Goal: Communication & Community: Participate in discussion

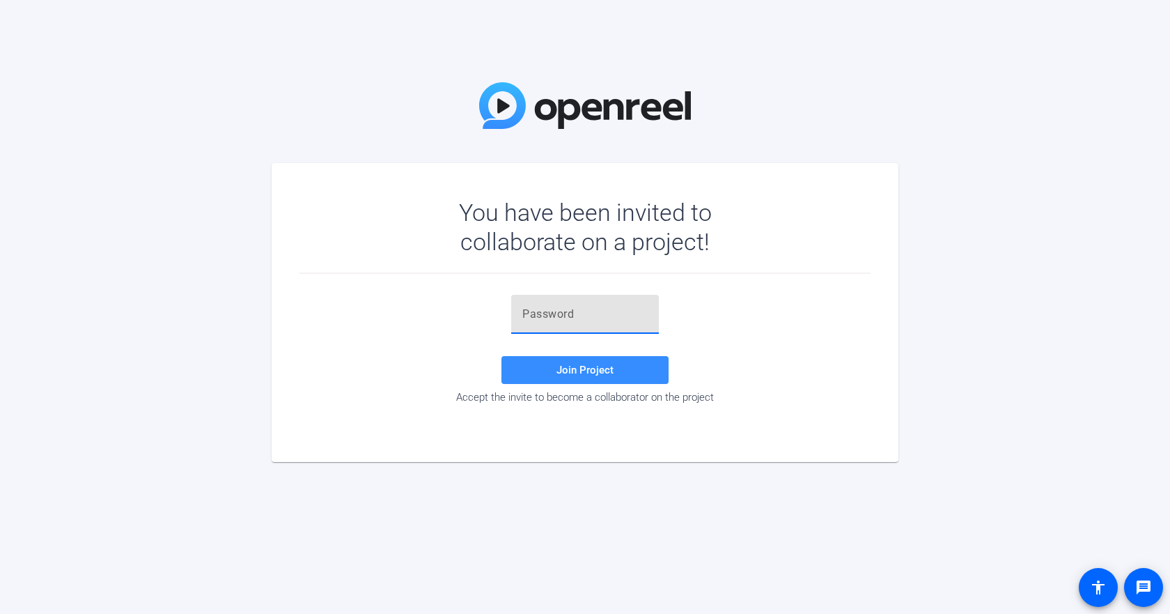
click at [554, 318] on input "text" at bounding box center [584, 314] width 125 height 17
type input "y&d88Y"
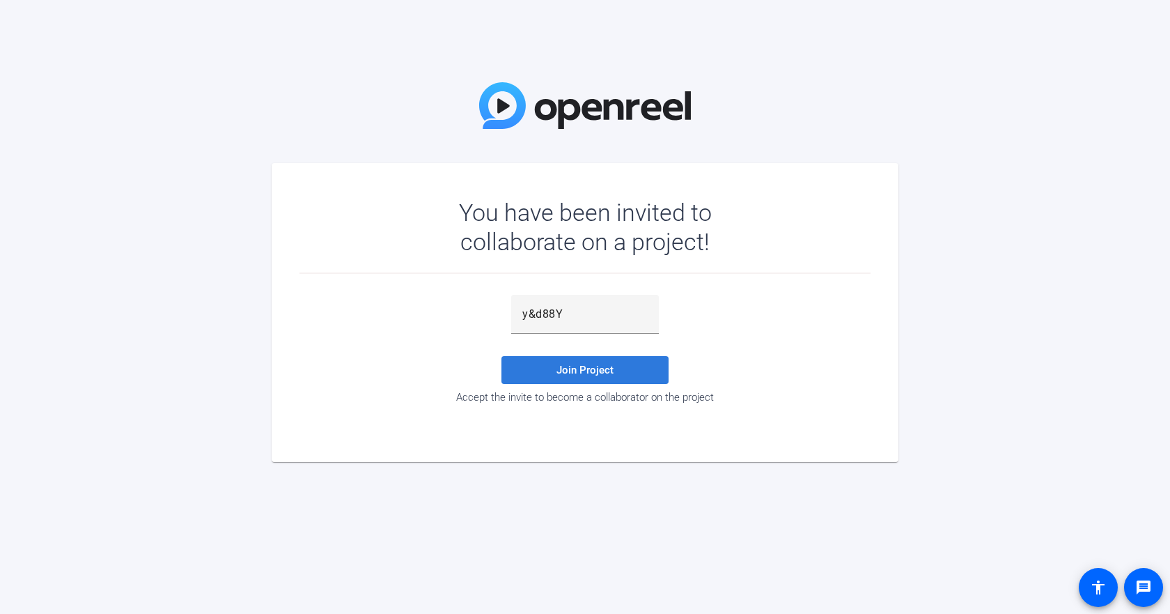
click at [607, 364] on span "Join Project" at bounding box center [585, 370] width 57 height 13
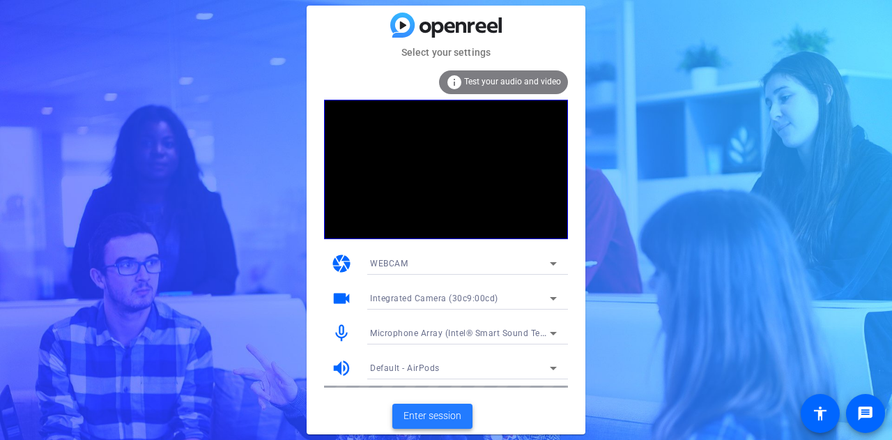
click at [429, 415] on span "Enter session" at bounding box center [432, 415] width 58 height 15
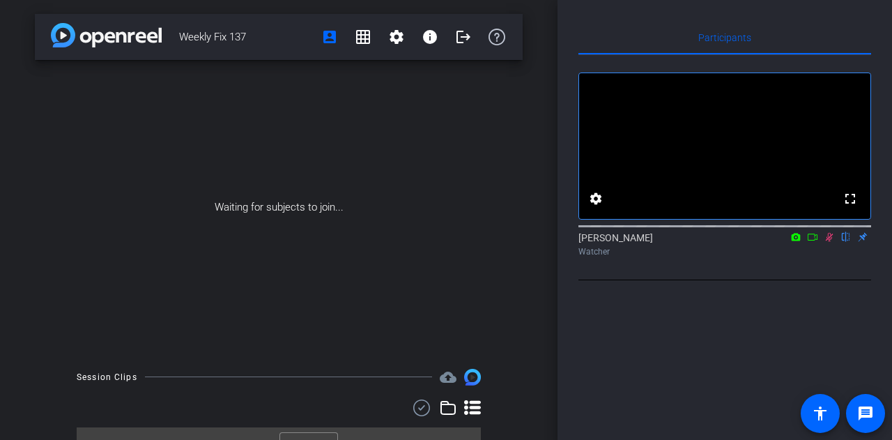
click at [813, 242] on icon at bounding box center [812, 237] width 11 height 10
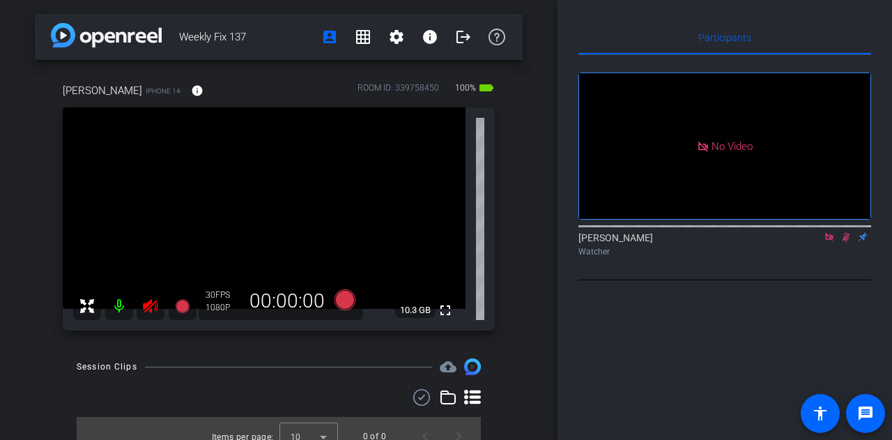
click at [828, 242] on icon at bounding box center [828, 237] width 11 height 10
click at [810, 242] on icon at bounding box center [812, 237] width 11 height 10
click at [846, 242] on icon at bounding box center [845, 237] width 11 height 10
click at [830, 242] on icon at bounding box center [828, 237] width 11 height 10
click at [825, 242] on icon at bounding box center [828, 237] width 11 height 10
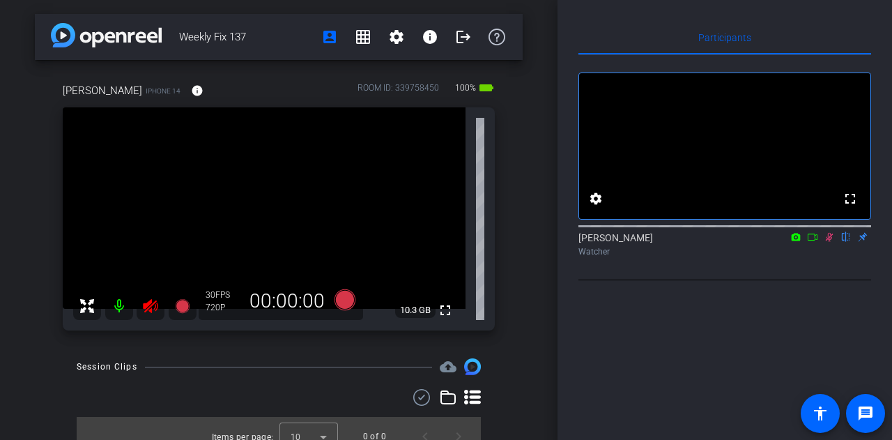
click at [811, 242] on icon at bounding box center [812, 237] width 11 height 10
click at [830, 240] on icon at bounding box center [829, 237] width 8 height 8
click at [830, 242] on icon at bounding box center [829, 237] width 8 height 9
click at [830, 242] on icon at bounding box center [829, 237] width 6 height 9
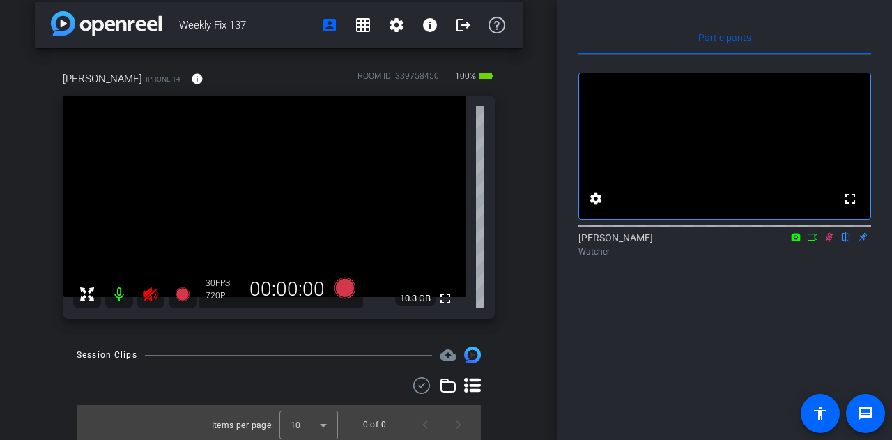
scroll to position [15, 0]
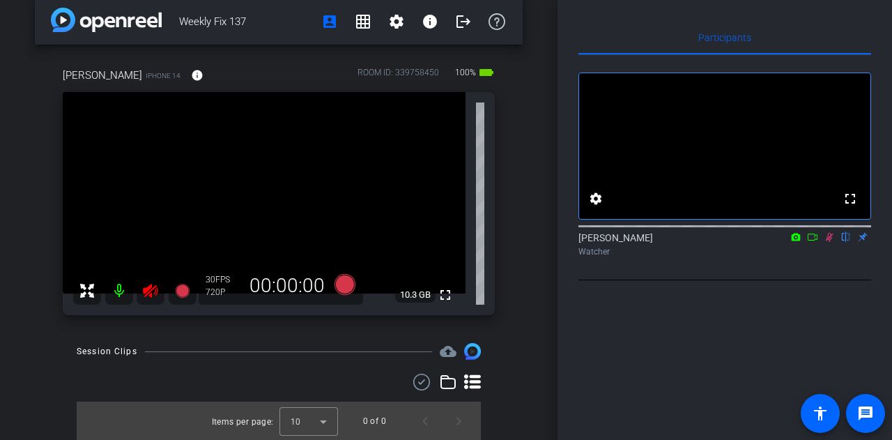
click at [830, 242] on icon at bounding box center [828, 237] width 11 height 10
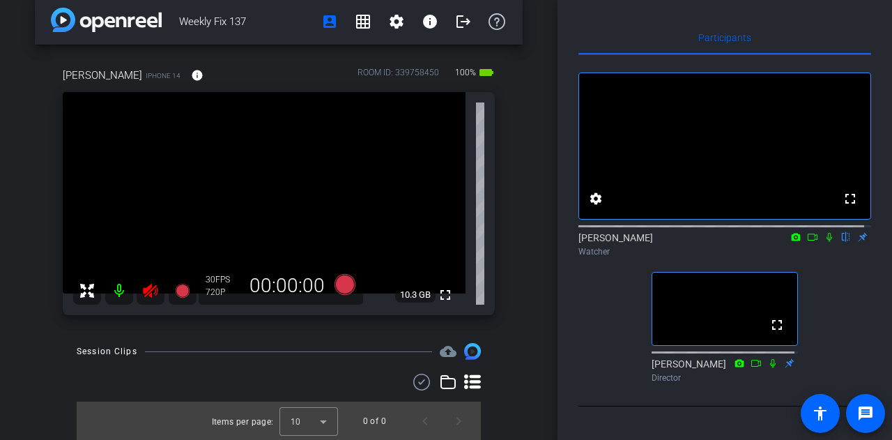
scroll to position [7, 0]
click at [823, 242] on icon at bounding box center [828, 237] width 11 height 10
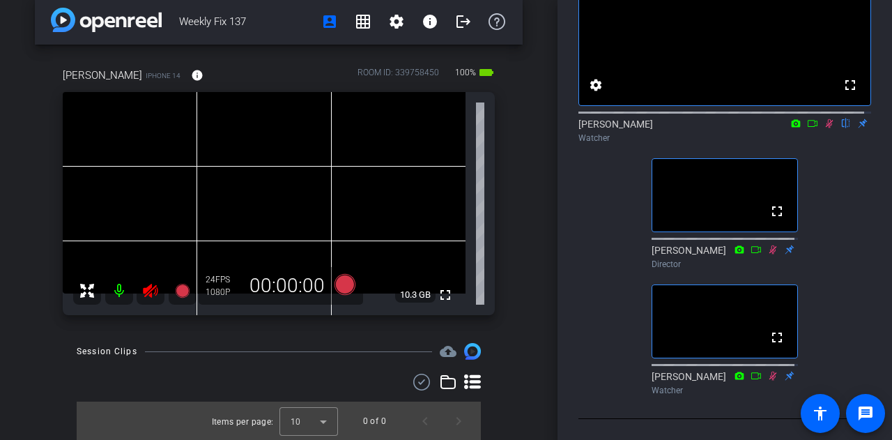
scroll to position [0, 0]
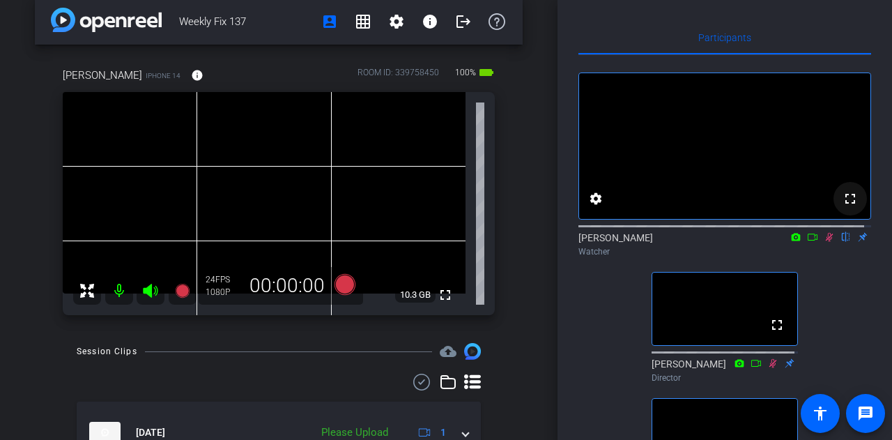
drag, startPoint x: 822, startPoint y: 250, endPoint x: 855, endPoint y: 228, distance: 39.6
click at [825, 242] on icon at bounding box center [829, 237] width 8 height 9
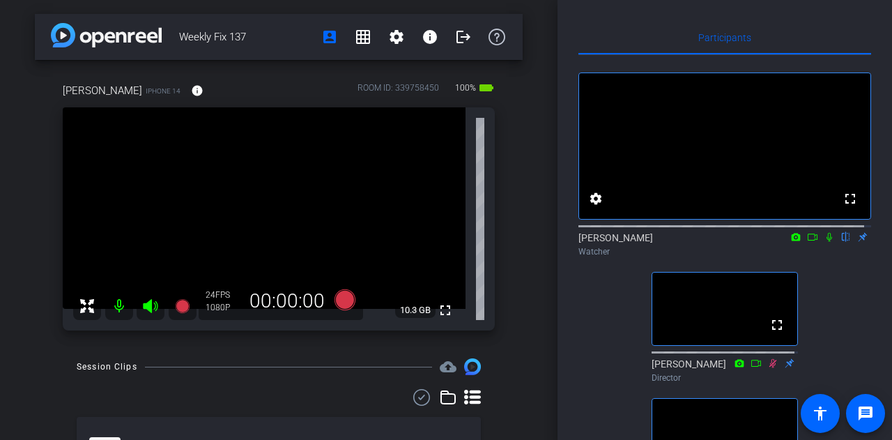
click at [823, 242] on icon at bounding box center [828, 237] width 11 height 10
click at [825, 242] on icon at bounding box center [829, 237] width 8 height 9
click at [826, 242] on icon at bounding box center [829, 237] width 6 height 9
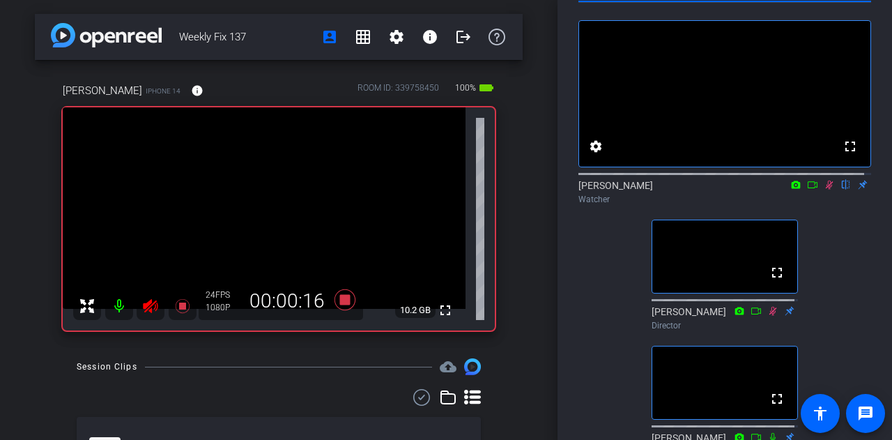
scroll to position [140, 0]
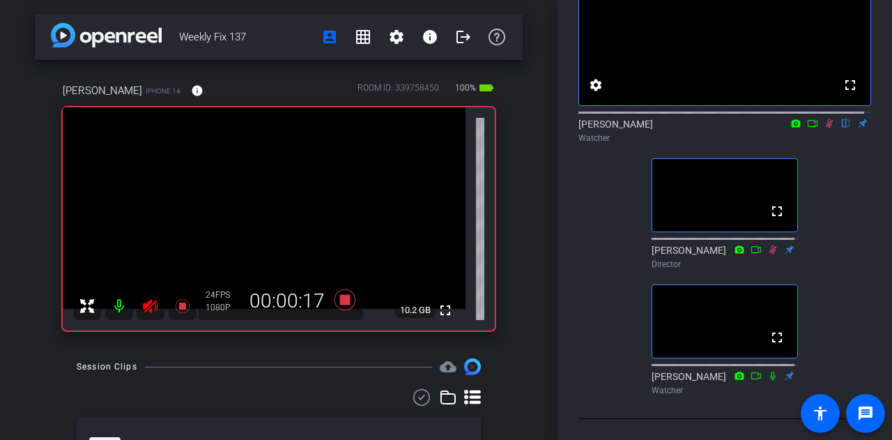
click at [770, 376] on icon at bounding box center [773, 375] width 6 height 9
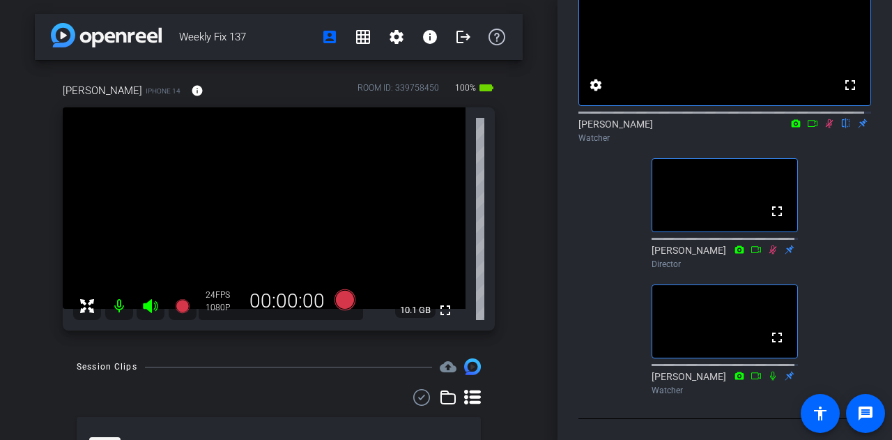
click at [823, 118] on icon at bounding box center [828, 123] width 11 height 10
click at [826, 119] on icon at bounding box center [829, 123] width 6 height 9
click at [823, 118] on icon at bounding box center [828, 123] width 11 height 10
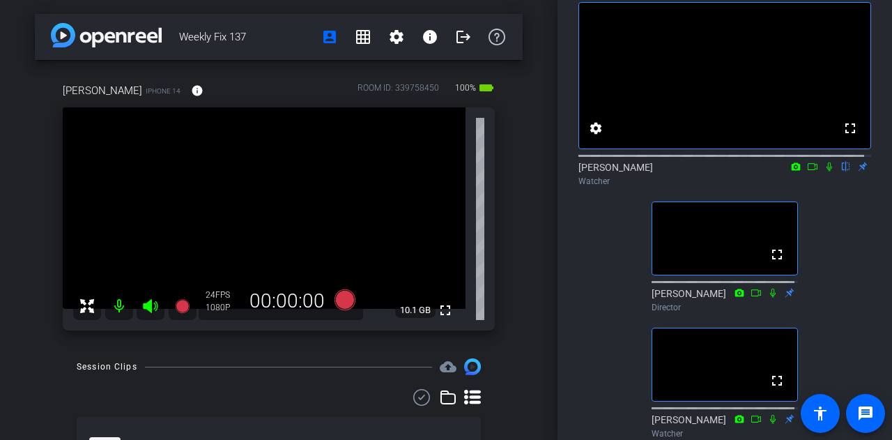
scroll to position [0, 0]
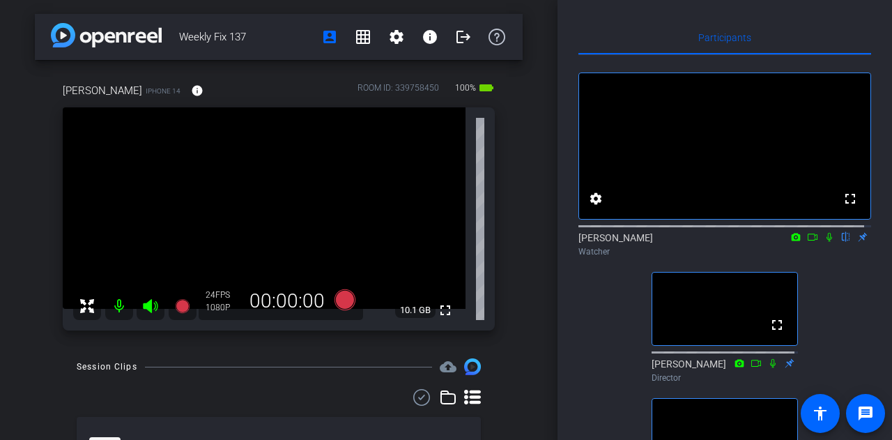
click at [823, 242] on icon at bounding box center [828, 237] width 11 height 10
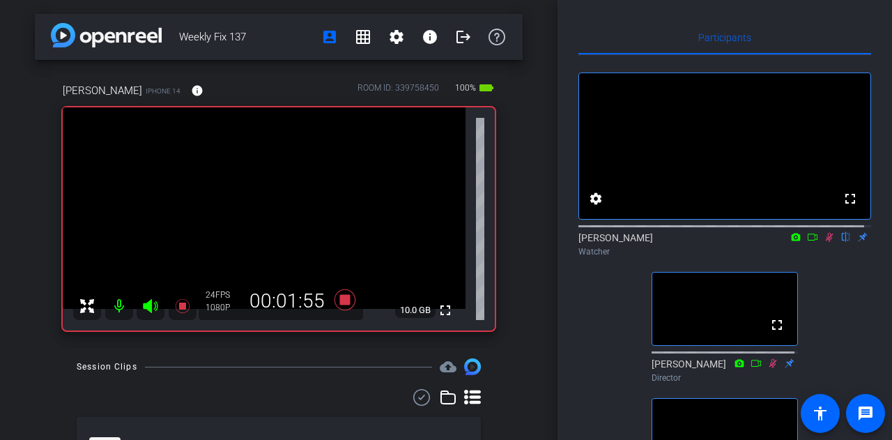
click at [823, 242] on icon at bounding box center [828, 237] width 11 height 10
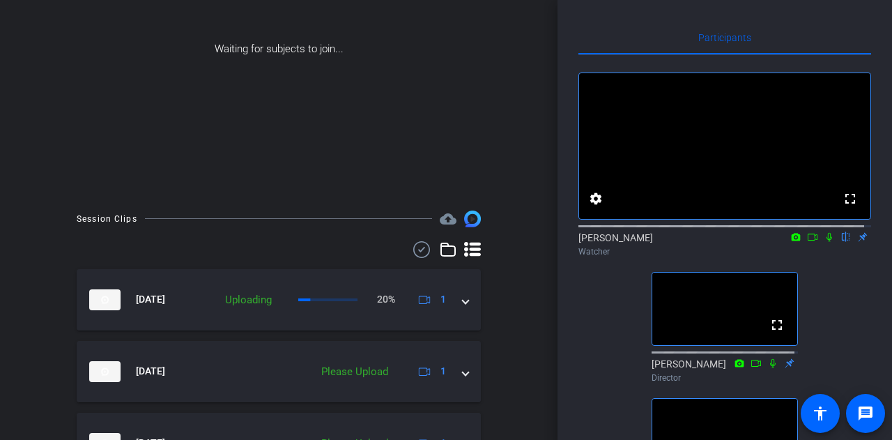
scroll to position [313, 0]
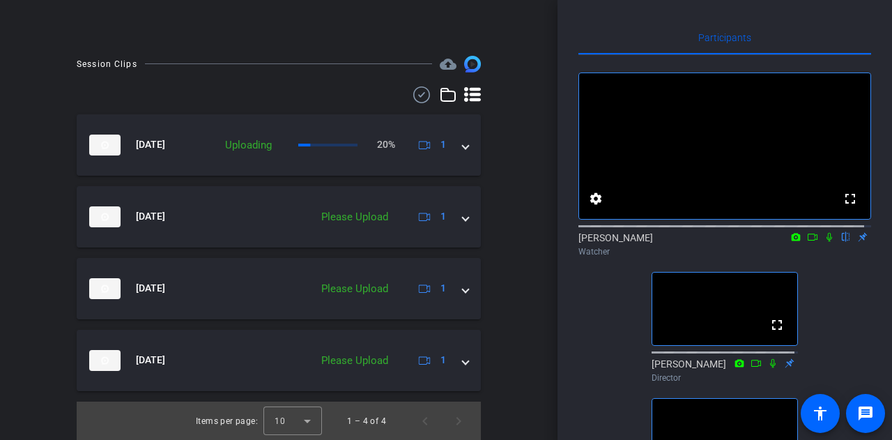
click at [823, 242] on icon at bounding box center [828, 237] width 11 height 10
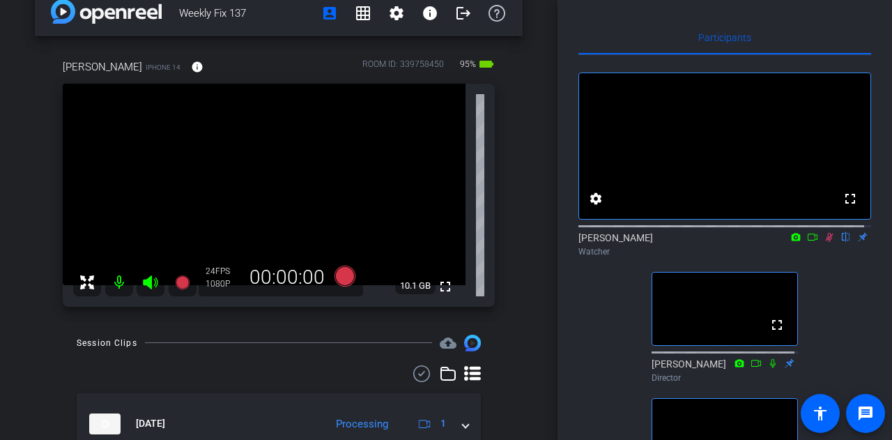
scroll to position [0, 0]
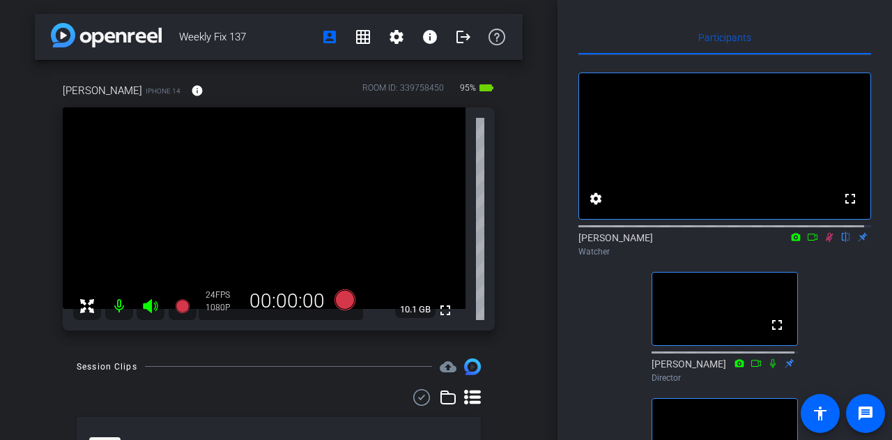
click at [824, 242] on icon at bounding box center [828, 237] width 11 height 10
